Goal: Task Accomplishment & Management: Use online tool/utility

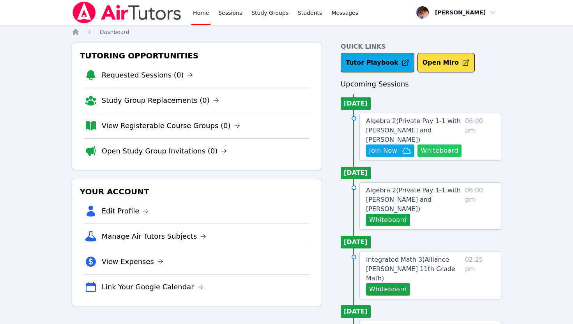
click at [433, 145] on button "Whiteboard" at bounding box center [439, 151] width 44 height 12
click at [376, 146] on span "Join Now" at bounding box center [383, 150] width 28 height 9
click at [387, 146] on span "Join Now" at bounding box center [383, 150] width 28 height 9
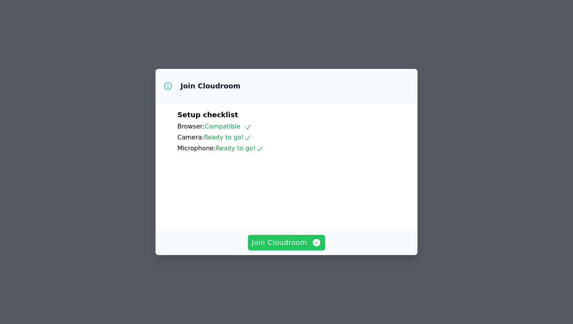
click at [272, 248] on span "Join Cloudroom" at bounding box center [287, 242] width 70 height 11
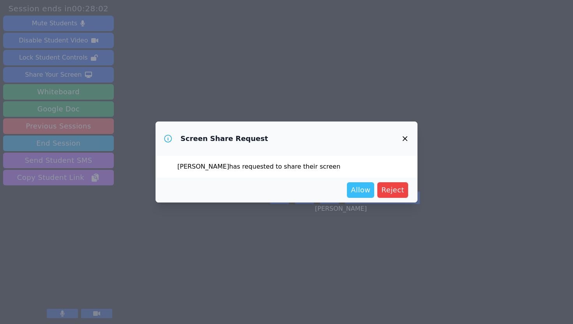
click at [365, 190] on span "Allow" at bounding box center [360, 190] width 19 height 11
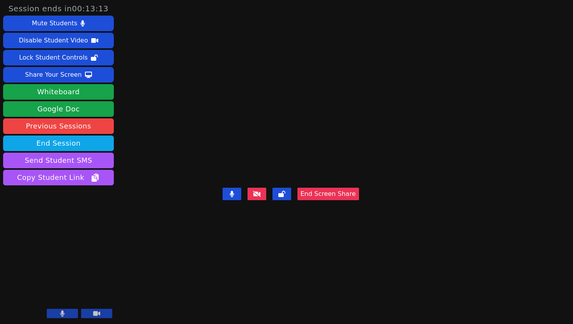
click at [261, 197] on icon at bounding box center [257, 194] width 8 height 6
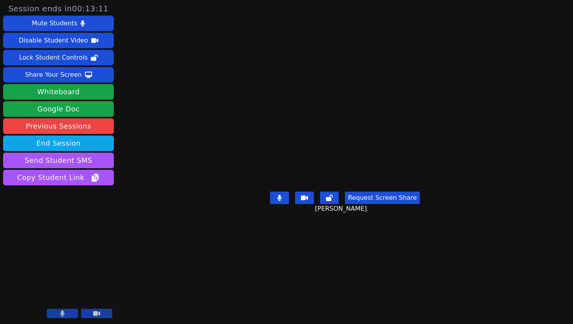
click at [309, 204] on button at bounding box center [304, 198] width 19 height 12
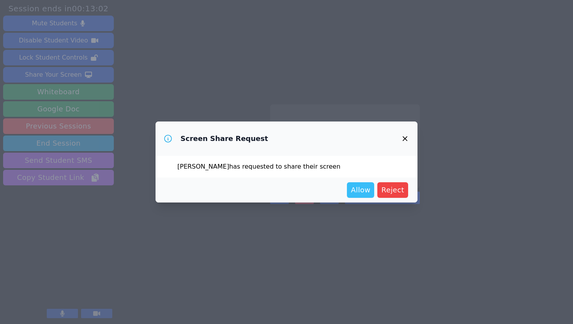
click at [361, 186] on span "Allow" at bounding box center [360, 190] width 19 height 11
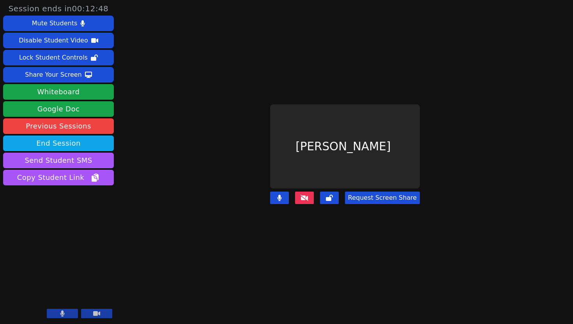
click at [305, 199] on icon at bounding box center [304, 198] width 8 height 6
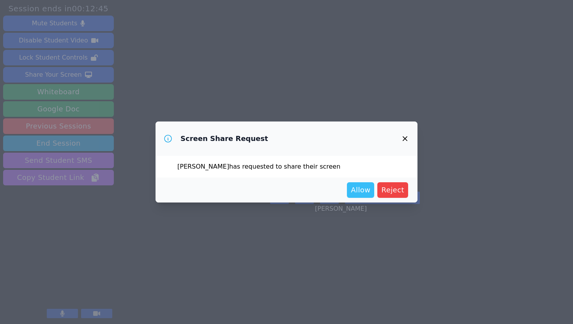
click at [365, 191] on span "Allow" at bounding box center [360, 190] width 19 height 11
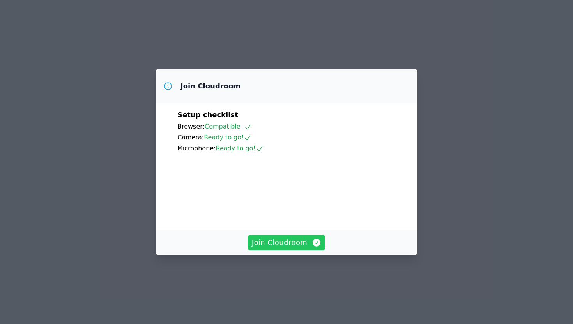
click at [277, 248] on span "Join Cloudroom" at bounding box center [287, 242] width 70 height 11
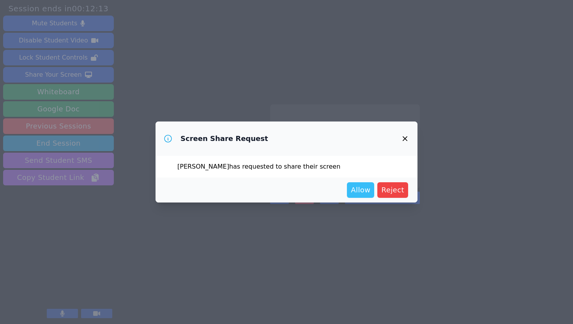
click at [358, 191] on span "Allow" at bounding box center [360, 190] width 19 height 11
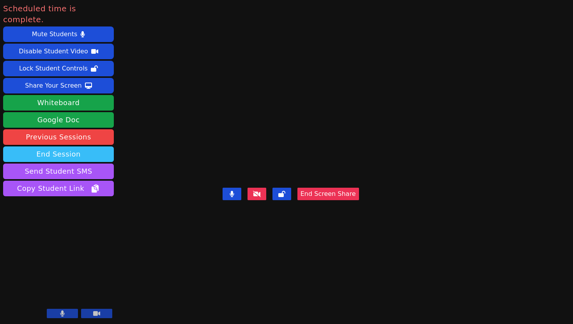
click at [58, 146] on button "End Session" at bounding box center [58, 154] width 111 height 16
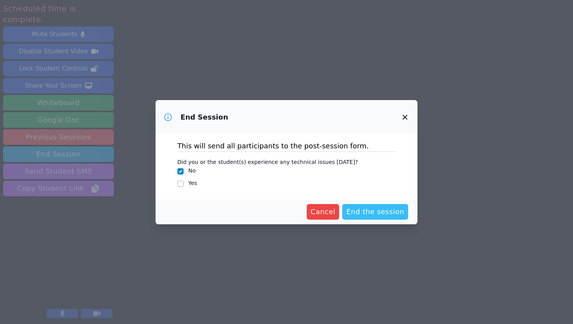
click at [371, 215] on span "End the session" at bounding box center [375, 211] width 58 height 11
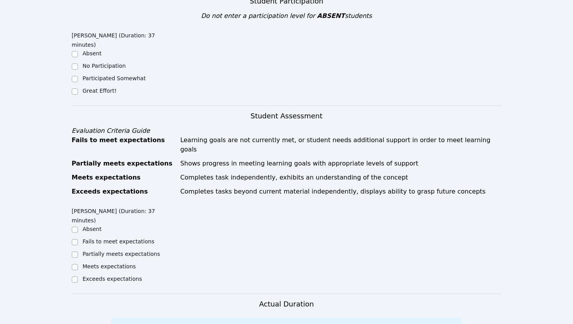
scroll to position [175, 0]
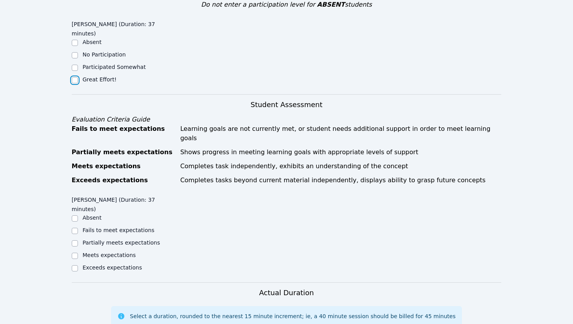
click at [72, 77] on input "Great Effort!" at bounding box center [75, 80] width 6 height 6
checkbox input "true"
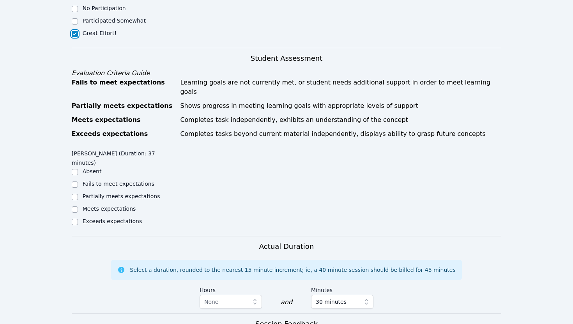
scroll to position [223, 0]
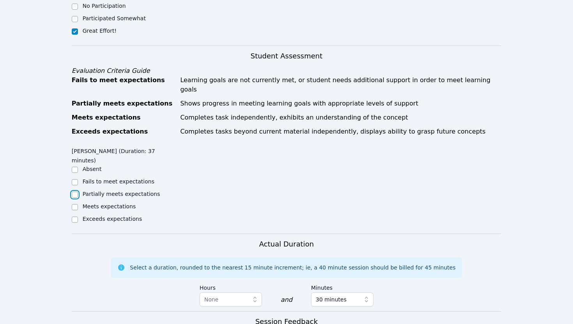
click at [74, 192] on input "Partially meets expectations" at bounding box center [75, 195] width 6 height 6
checkbox input "true"
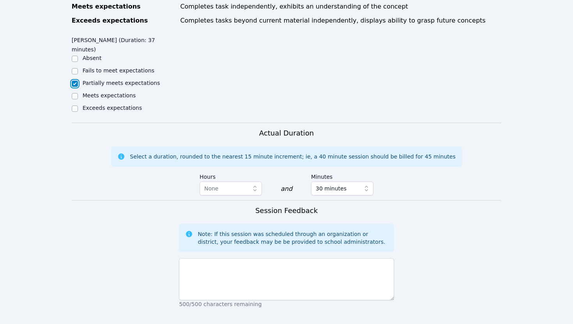
scroll to position [402, 0]
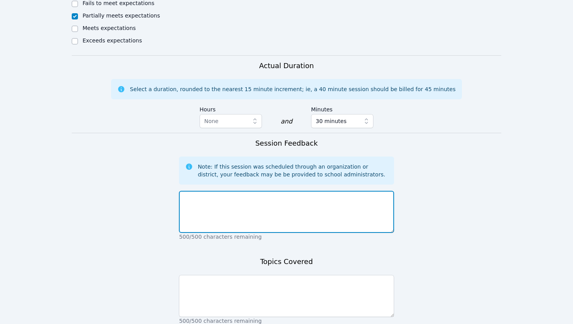
click at [261, 191] on textarea at bounding box center [286, 212] width 215 height 42
type textarea "Gr"
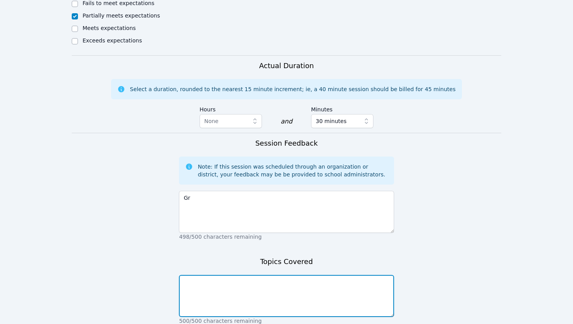
click at [187, 275] on textarea at bounding box center [286, 296] width 215 height 42
type textarea "Graphing linear equations"
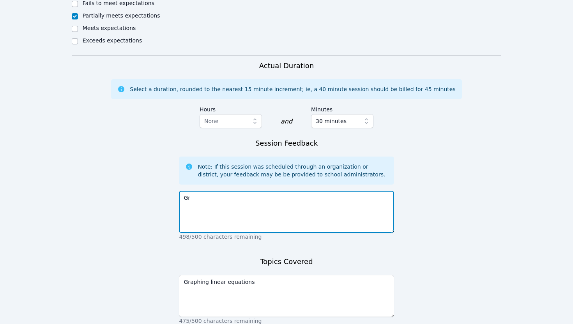
click at [199, 191] on textarea "Gr" at bounding box center [286, 212] width 215 height 42
type textarea "G"
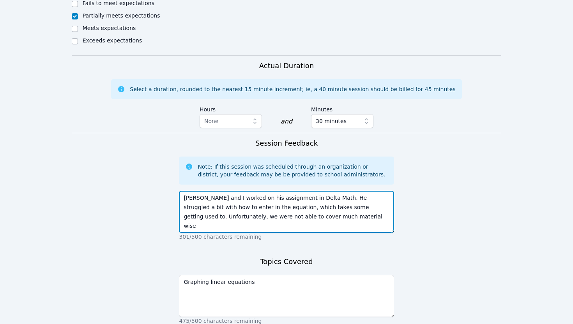
click at [210, 191] on textarea "Ethan and I worked on his assignment in Delta Math. He struggled a bit with how…" at bounding box center [286, 212] width 215 height 42
click at [279, 191] on textarea "Ethan and I worked on his assignment in Delta Math. He struggled a bit with how…" at bounding box center [286, 212] width 215 height 42
type textarea "Ethan and I worked on his assignment in Delta Math. He struggled a bit with how…"
